Goal: Download file/media

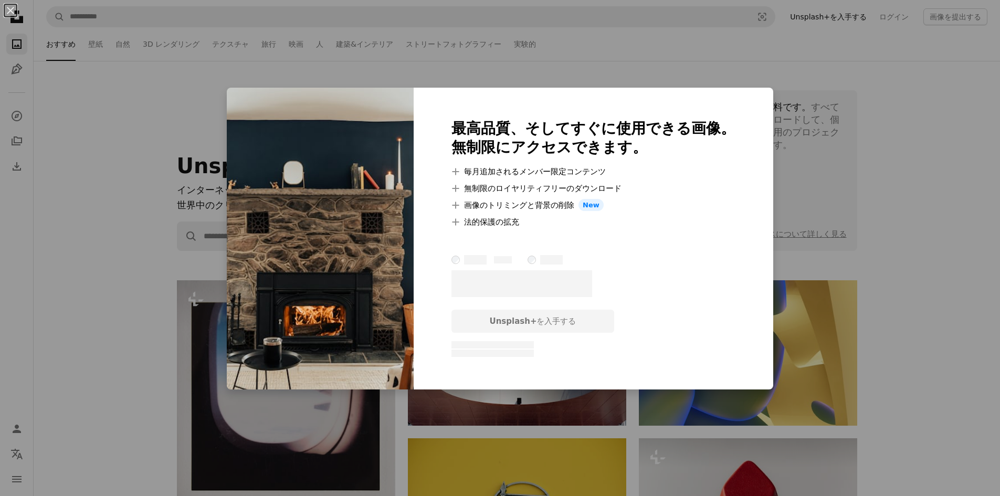
scroll to position [2258, 0]
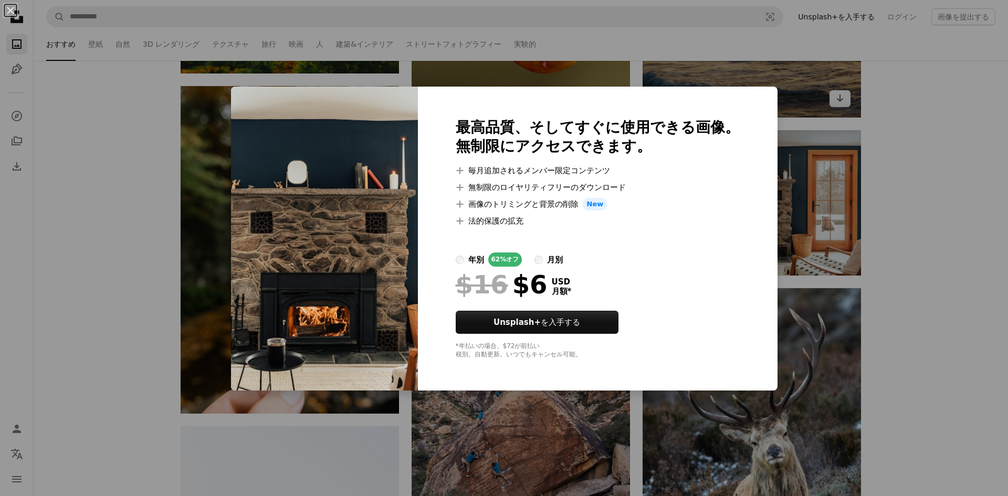
drag, startPoint x: 0, startPoint y: 0, endPoint x: 772, endPoint y: 78, distance: 775.8
click at [772, 82] on div "An X shape 最高品質、そしてすぐに使用できる画像。 無制限にアクセスできます。 A plus sign 毎月追加されるメンバー限定コンテンツ A p…" at bounding box center [504, 248] width 1008 height 496
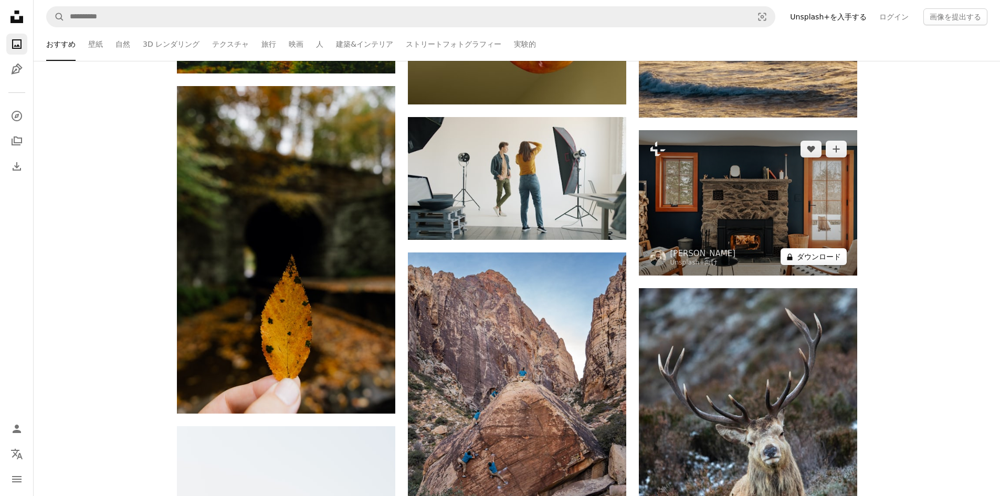
click at [808, 255] on button "A lock ダウンロード" at bounding box center [814, 256] width 66 height 17
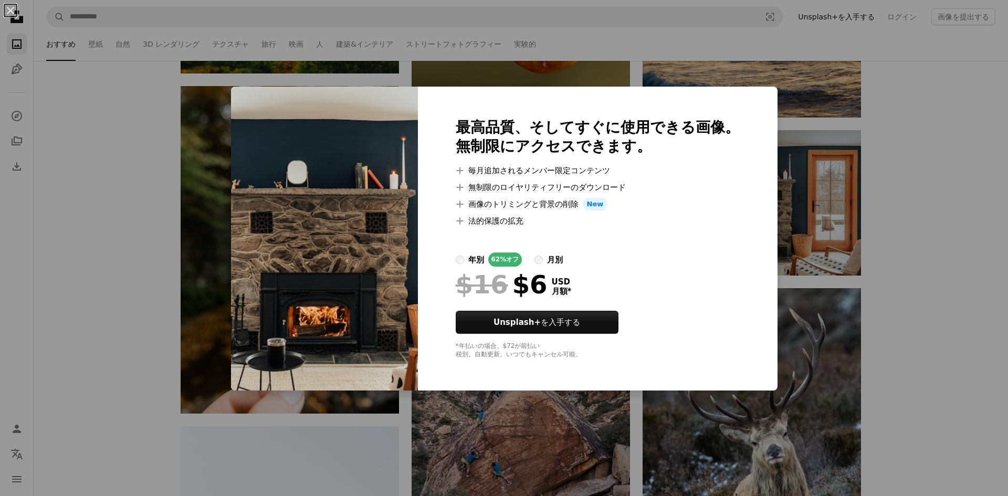
click at [813, 182] on div "An X shape 最高品質、そしてすぐに使用できる画像。 無制限にアクセスできます。 A plus sign 毎月追加されるメンバー限定コンテンツ A p…" at bounding box center [504, 248] width 1008 height 496
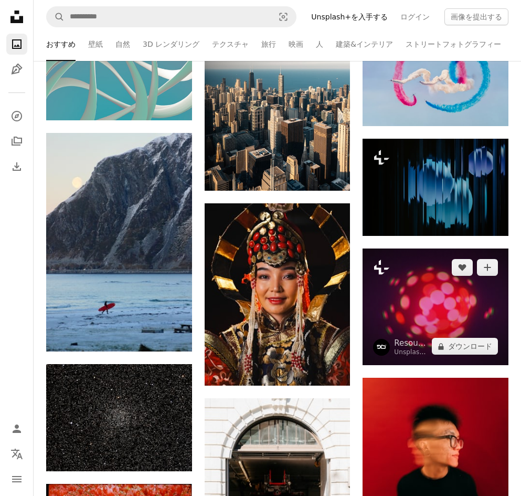
scroll to position [2999, 0]
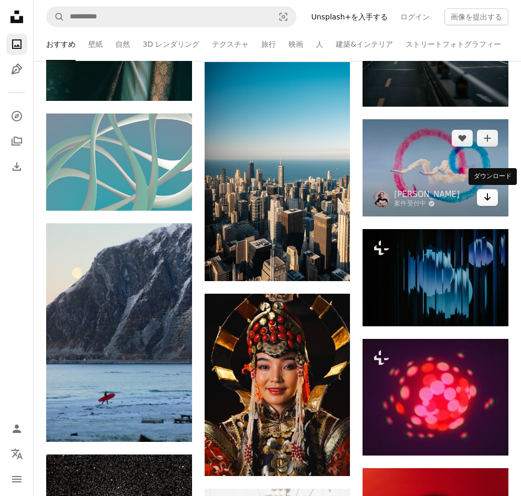
click at [489, 197] on icon "Arrow pointing down" at bounding box center [488, 197] width 8 height 13
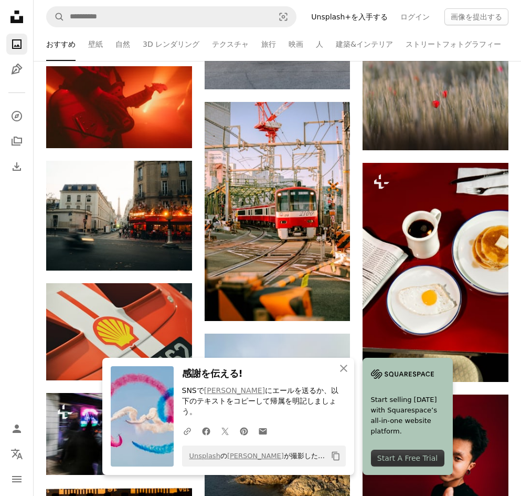
scroll to position [3629, 0]
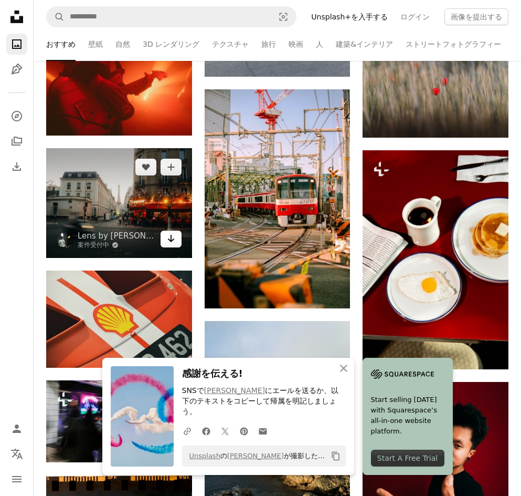
click at [174, 242] on icon "Arrow pointing down" at bounding box center [171, 238] width 8 height 13
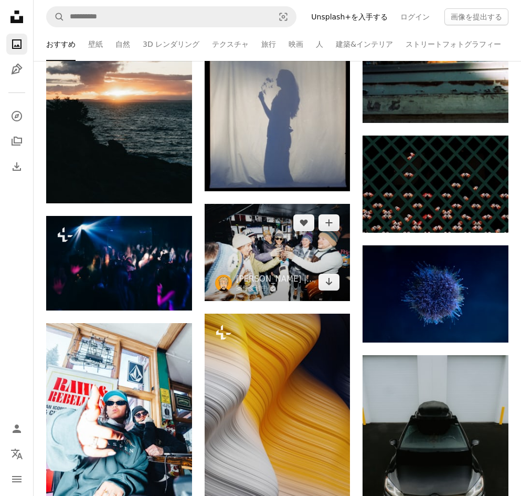
scroll to position [4836, 0]
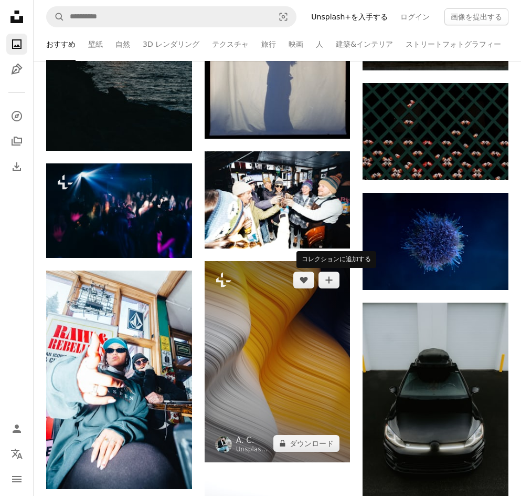
drag, startPoint x: 285, startPoint y: 265, endPoint x: 330, endPoint y: 300, distance: 57.7
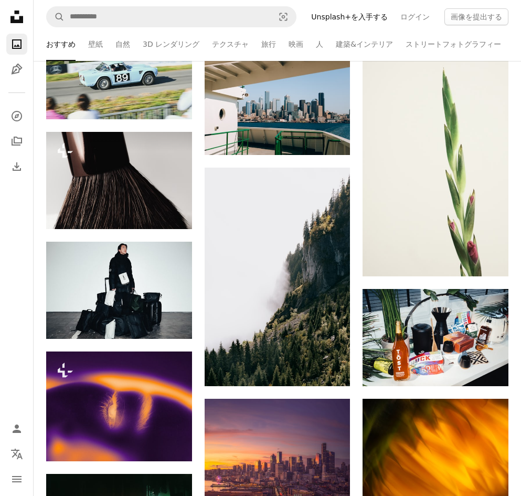
scroll to position [452, 0]
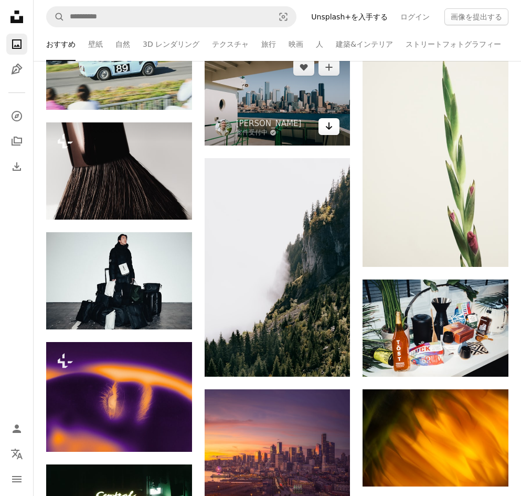
click at [331, 130] on icon "Arrow pointing down" at bounding box center [329, 126] width 8 height 13
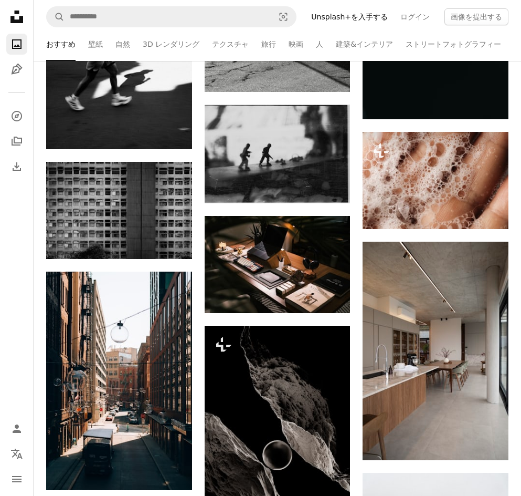
scroll to position [8594, 0]
